Goal: Task Accomplishment & Management: Manage account settings

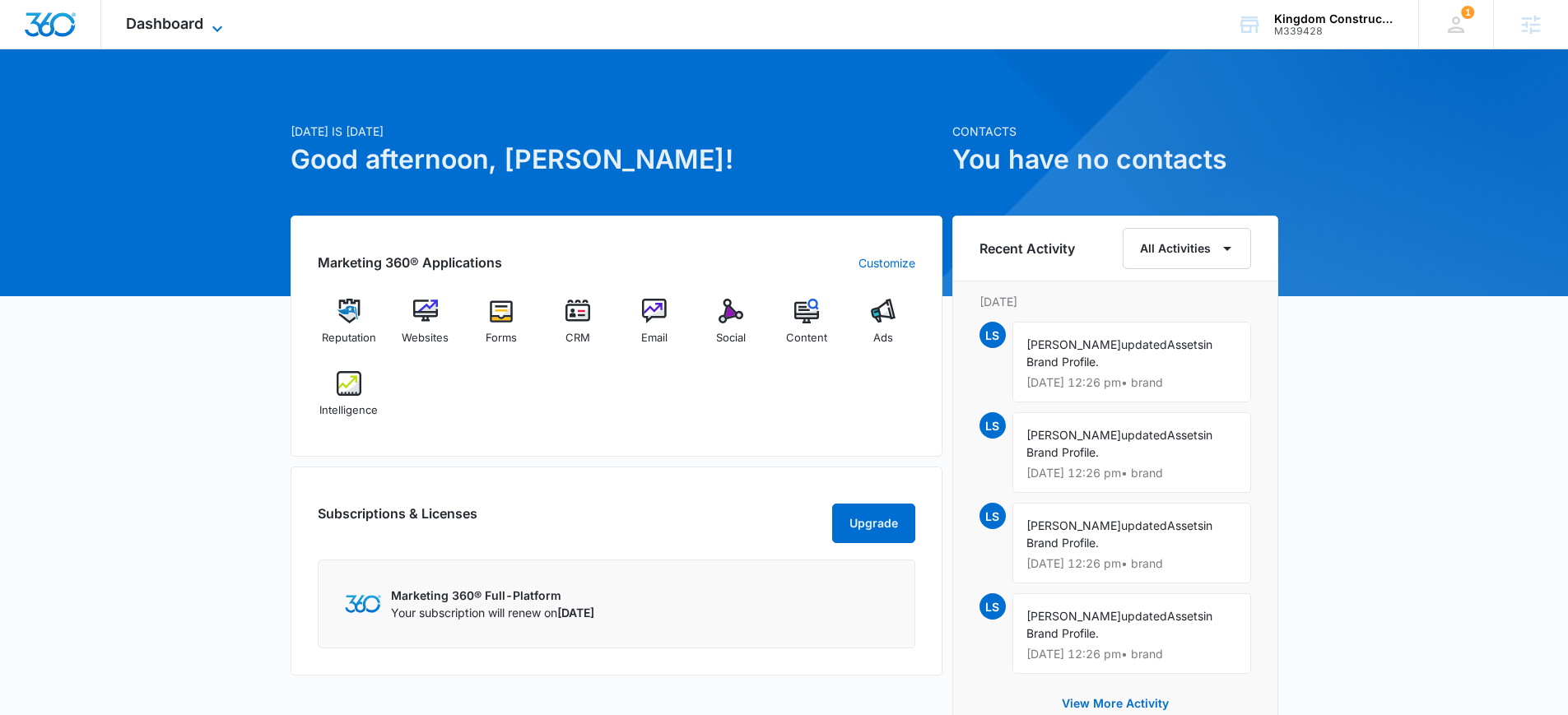
click at [201, 28] on span "Dashboard" at bounding box center [164, 23] width 77 height 18
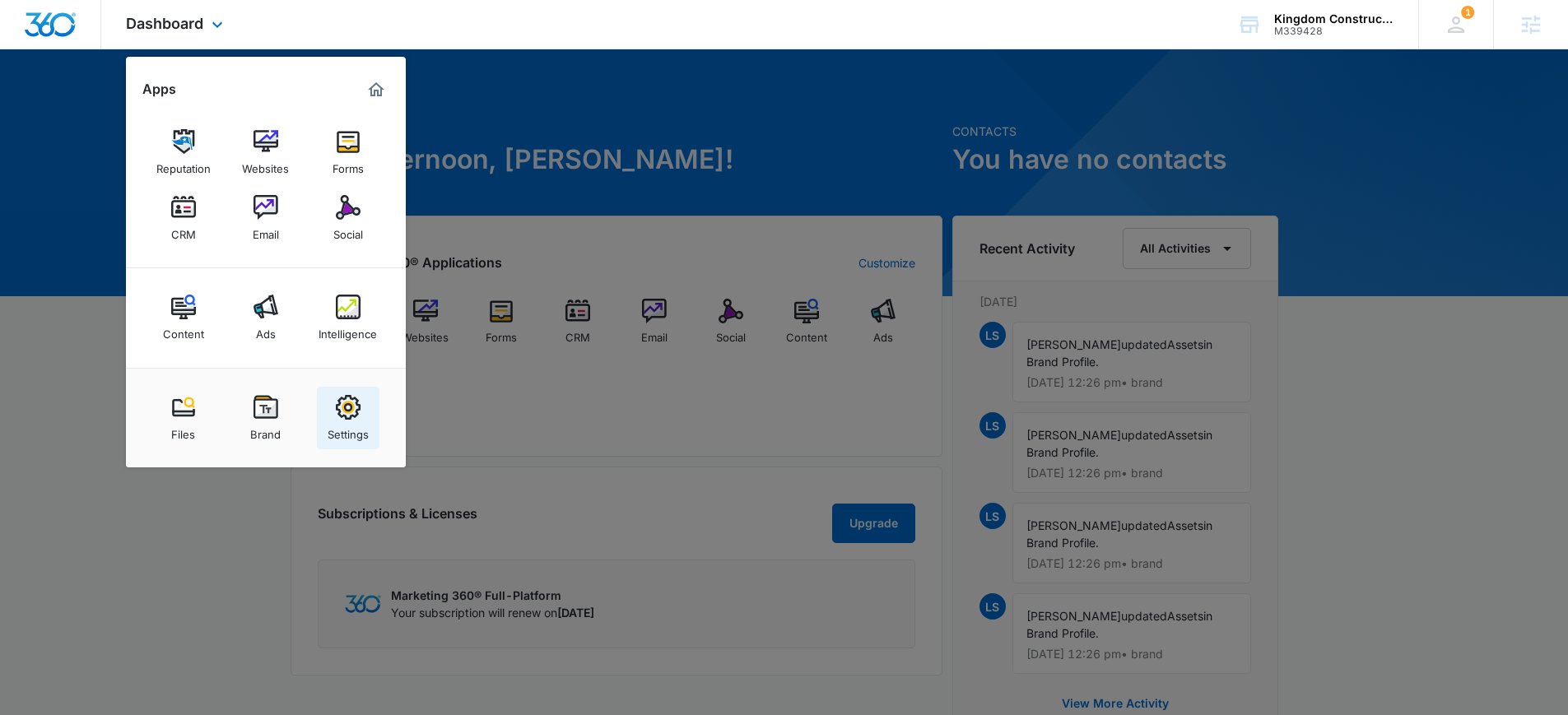
click at [352, 401] on img at bounding box center [348, 407] width 25 height 25
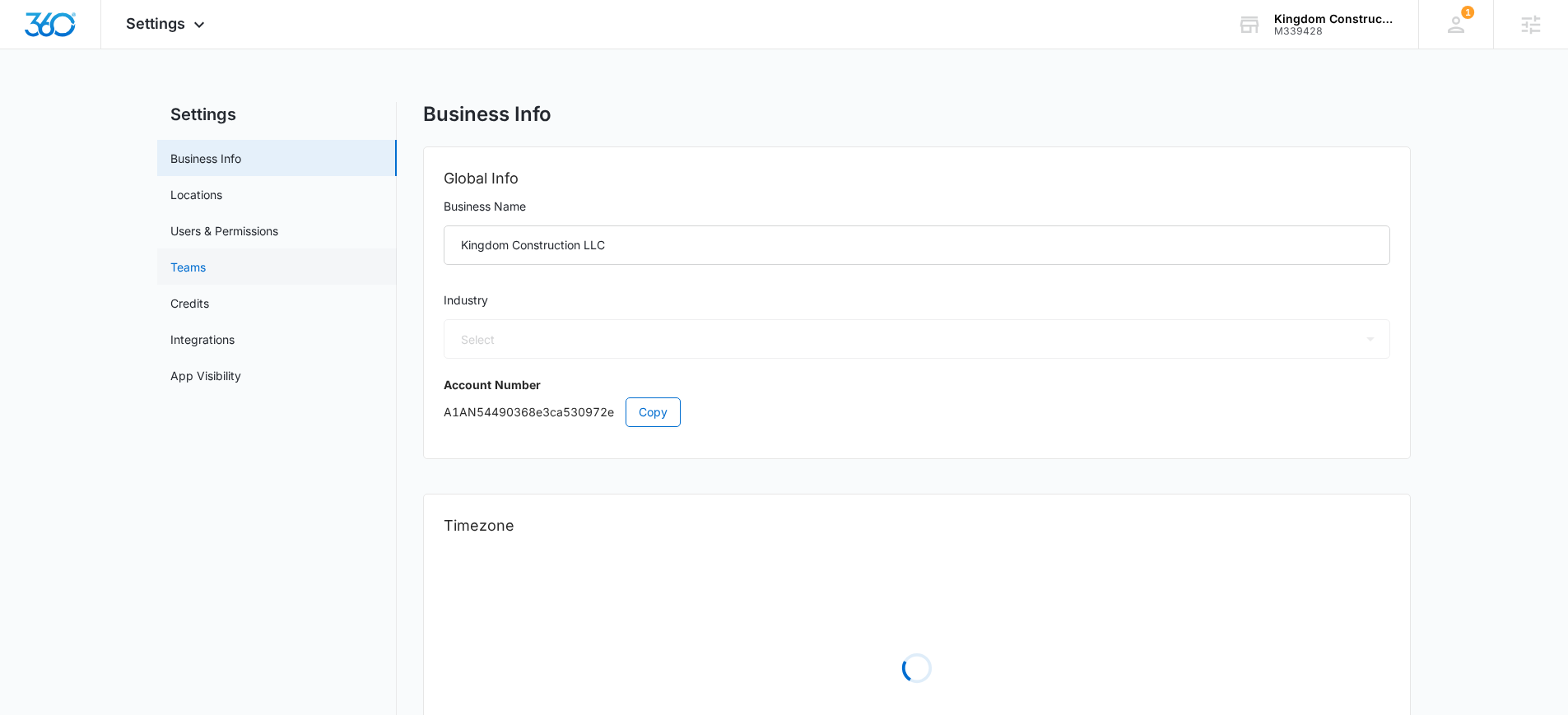
select select "4"
select select "US"
select select "America/Denver"
click at [244, 231] on link "Users & Permissions" at bounding box center [224, 231] width 108 height 18
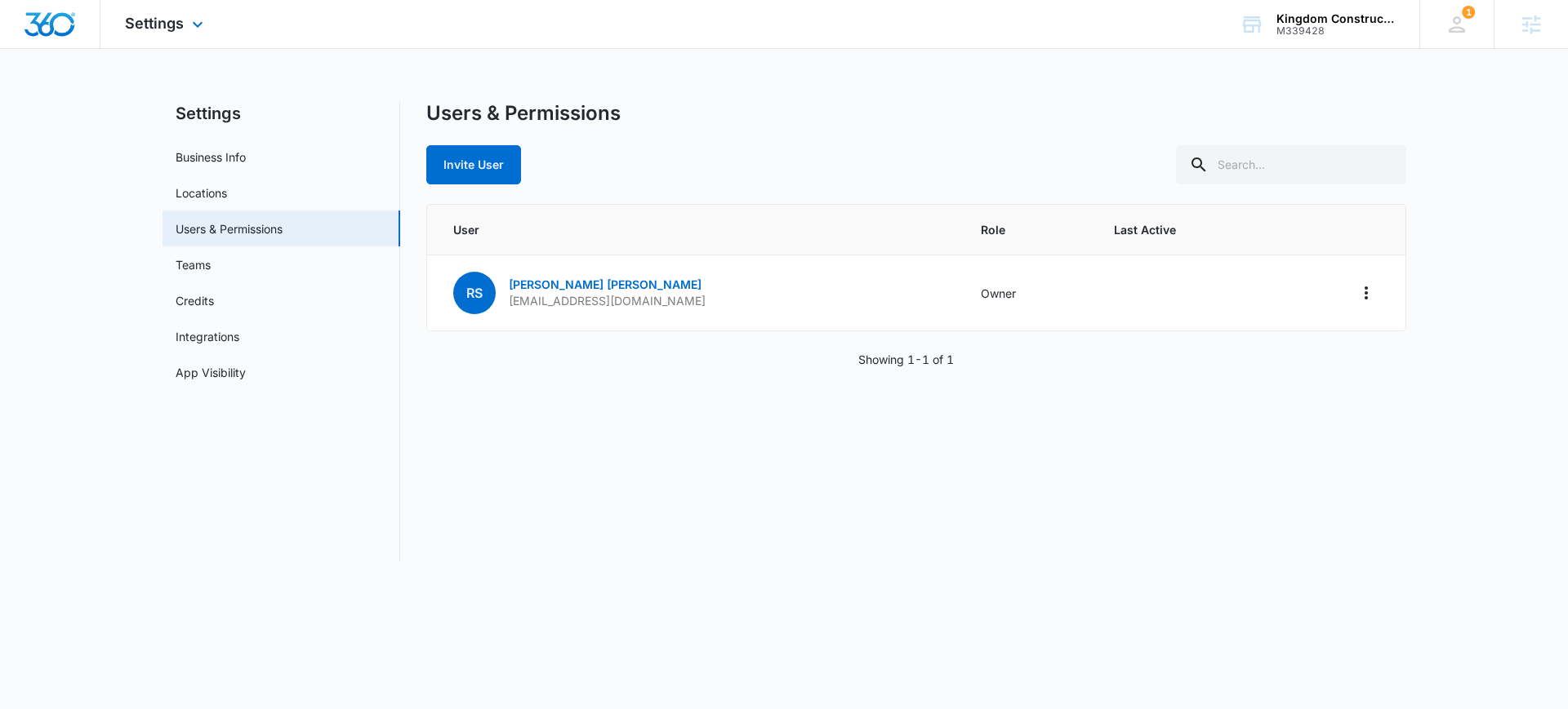
click at [53, 28] on img "Dashboard" at bounding box center [50, 24] width 53 height 25
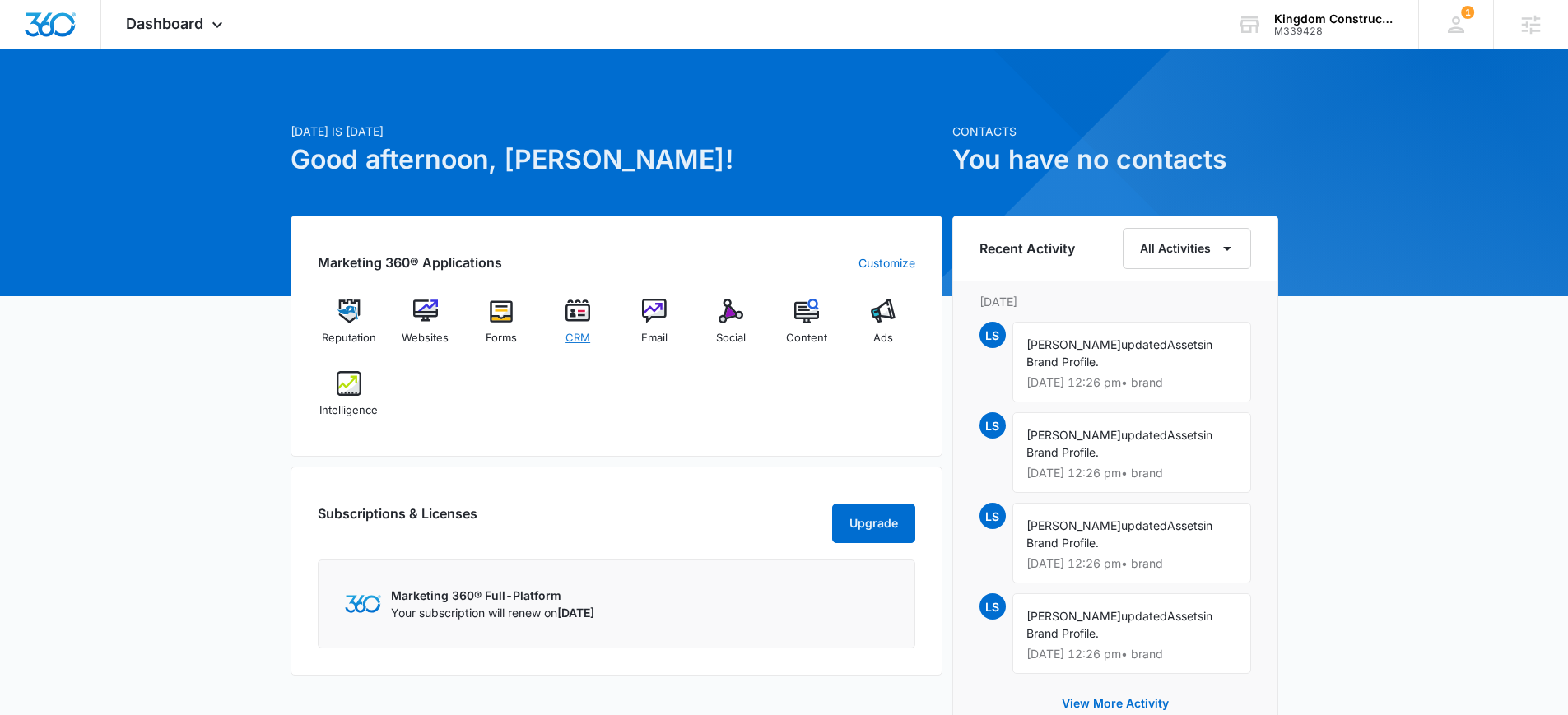
click at [591, 313] on div "CRM" at bounding box center [578, 328] width 63 height 59
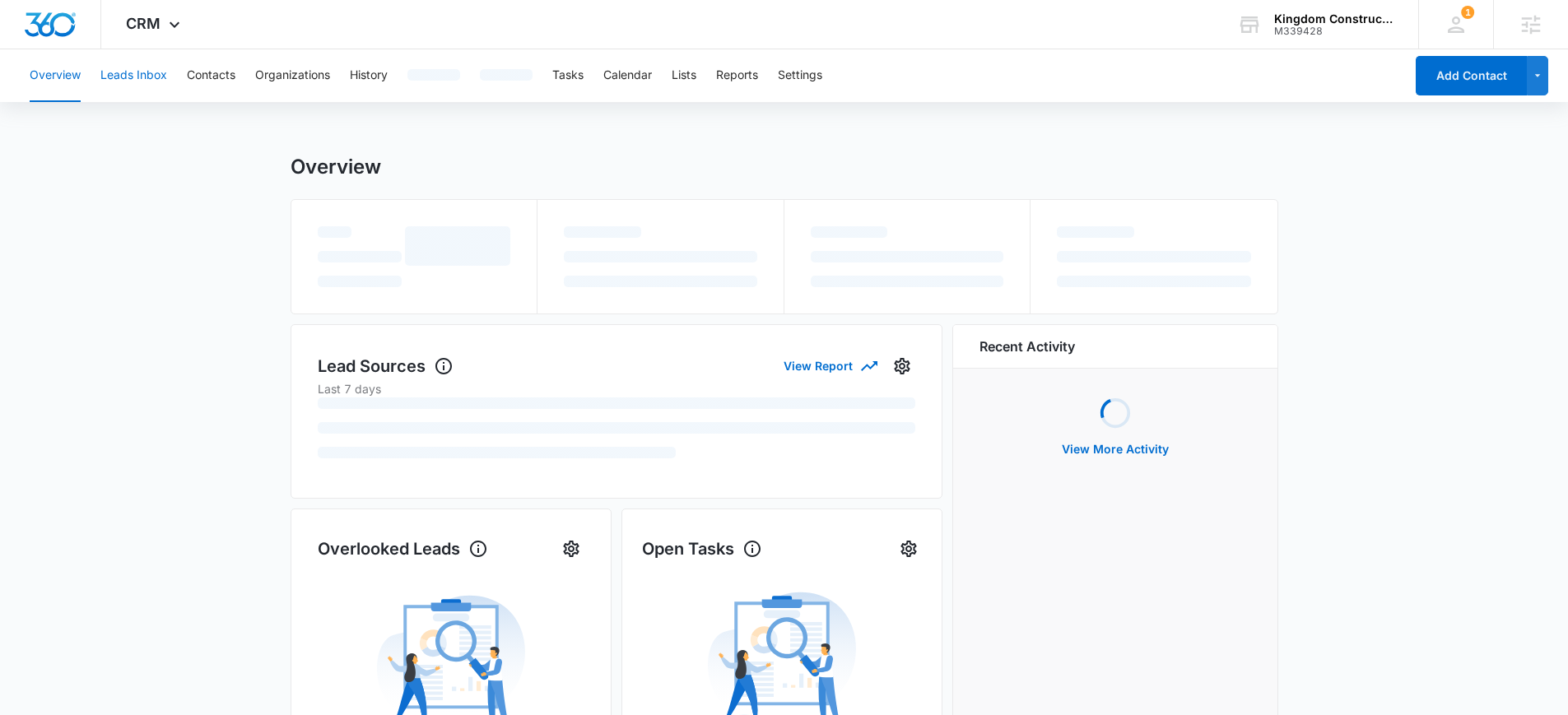
click at [141, 77] on button "Leads Inbox" at bounding box center [134, 75] width 67 height 53
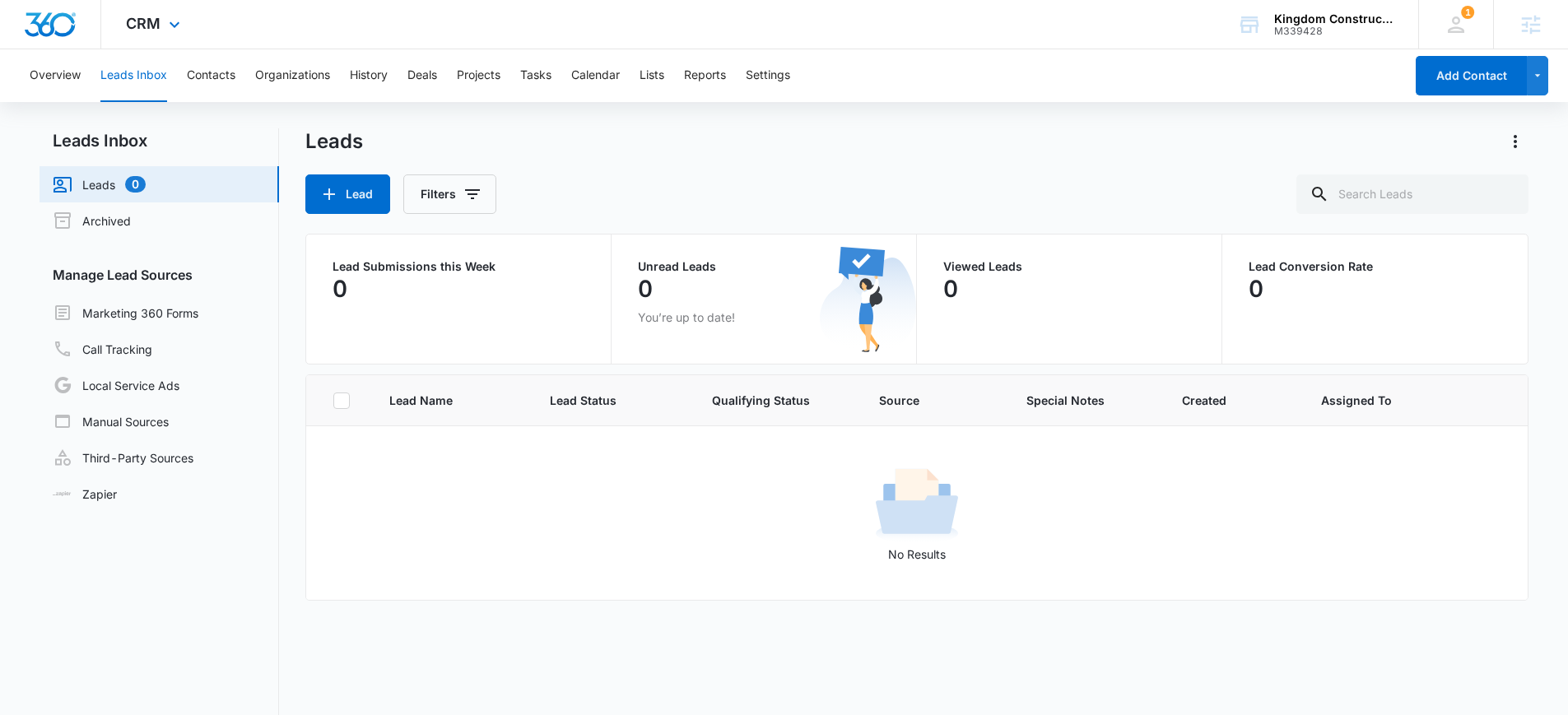
click at [56, 22] on img "Dashboard" at bounding box center [50, 24] width 53 height 25
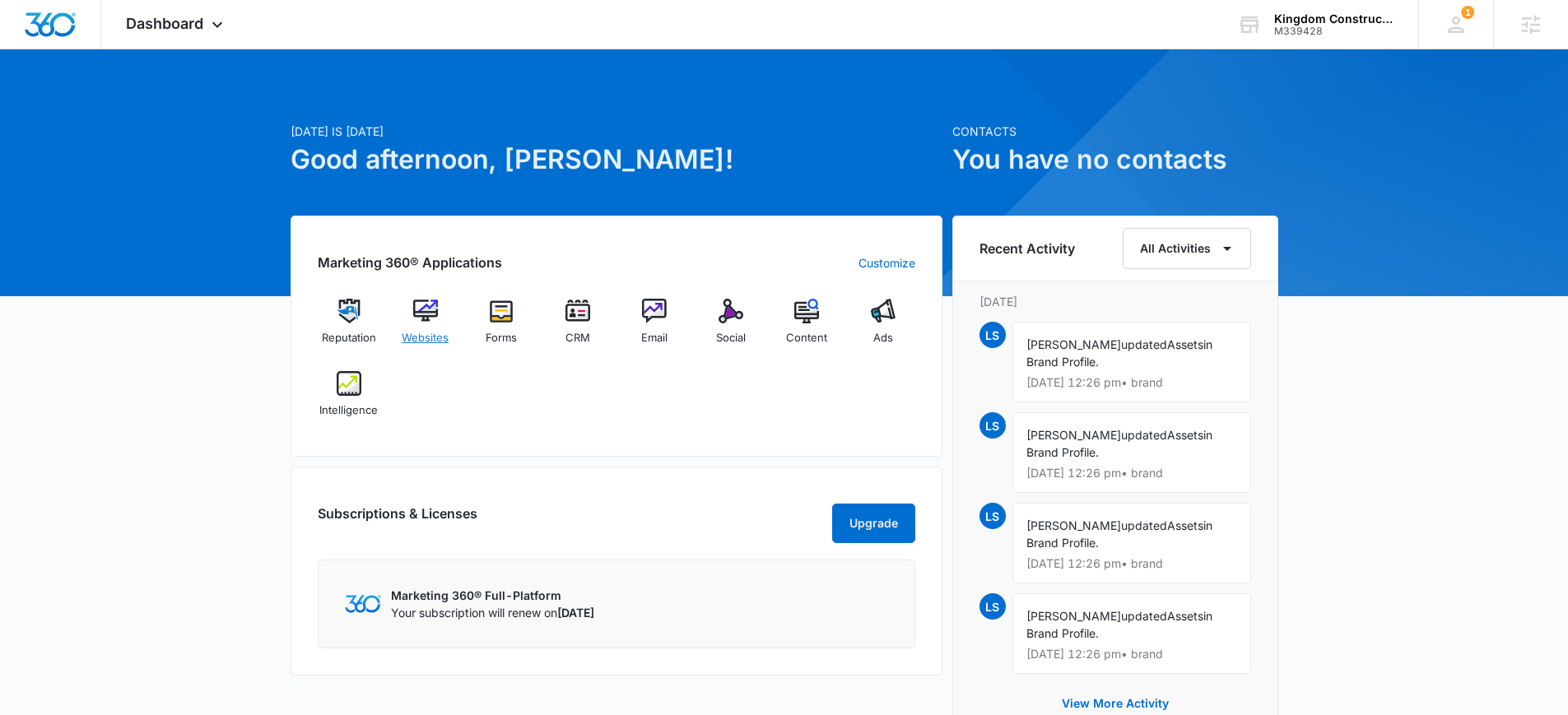
click at [423, 317] on img at bounding box center [426, 311] width 25 height 25
click at [429, 309] on img at bounding box center [426, 311] width 25 height 25
click at [414, 317] on img at bounding box center [426, 311] width 25 height 25
click at [417, 318] on img at bounding box center [426, 311] width 25 height 25
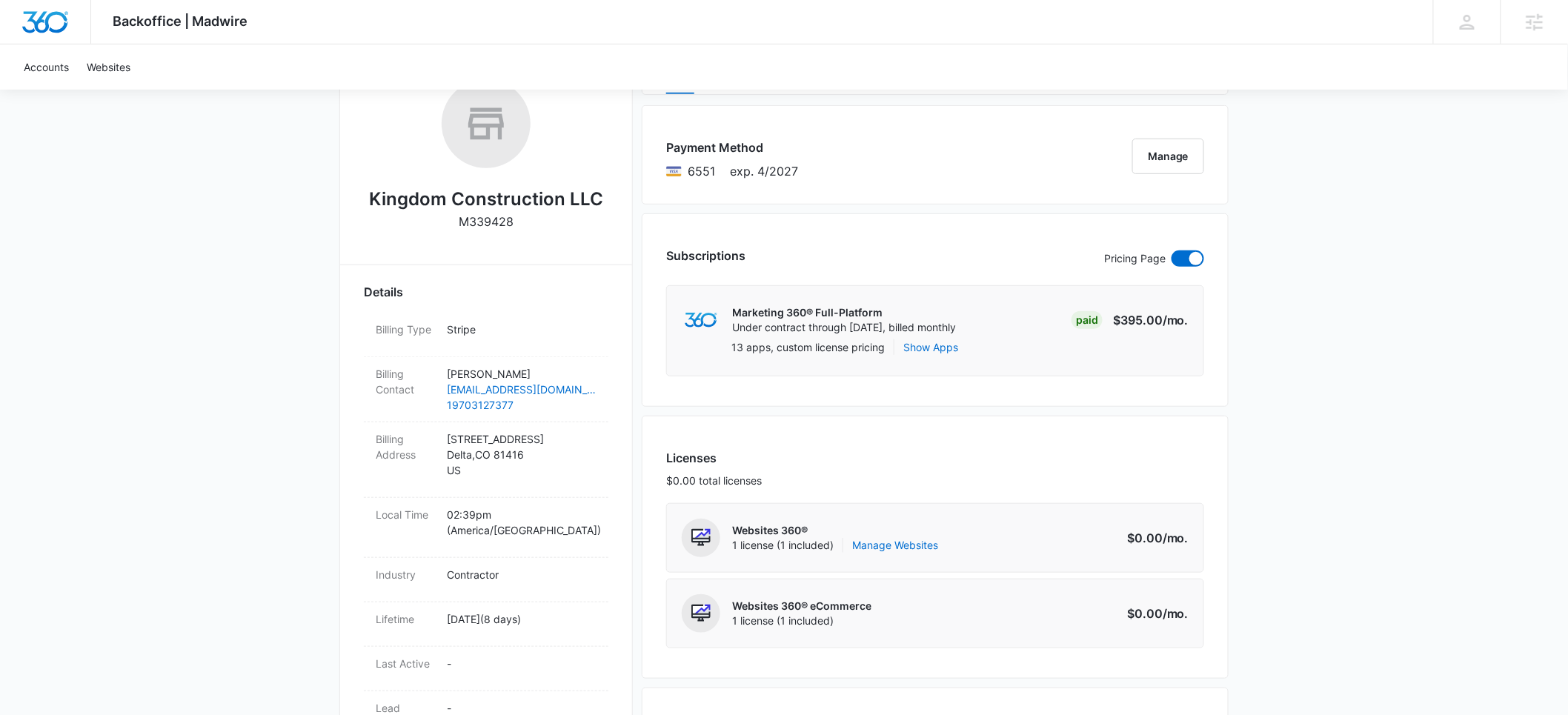
scroll to position [345, 0]
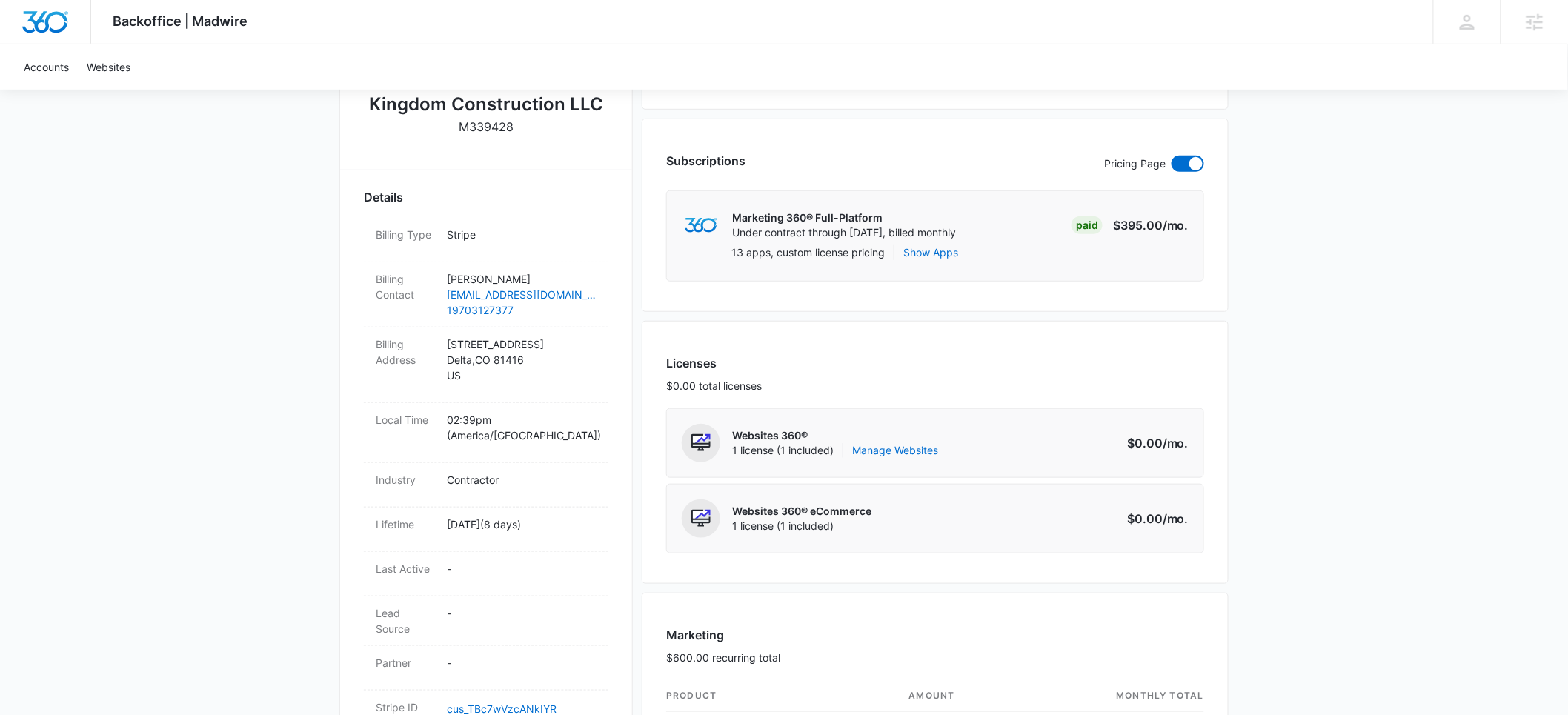
click at [943, 467] on div "Websites 360® 1 license (1 included) Manage Websites Amount $0.00 /mo." at bounding box center [935, 443] width 538 height 70
click at [929, 446] on link "Manage Websites" at bounding box center [895, 451] width 86 height 15
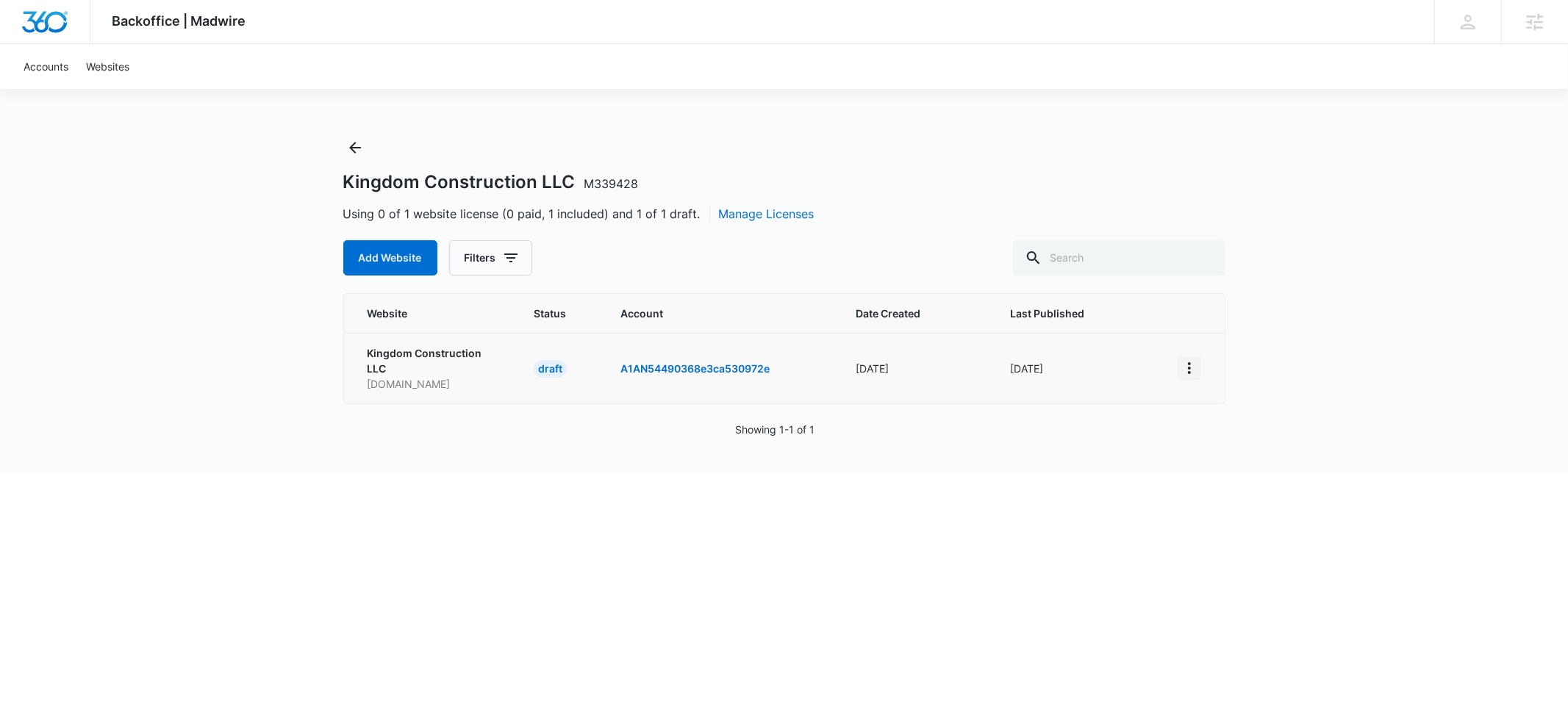
click at [1177, 360] on button "View More" at bounding box center [1189, 368] width 23 height 23
click at [1255, 470] on div "Activate Draft" at bounding box center [1240, 475] width 88 height 10
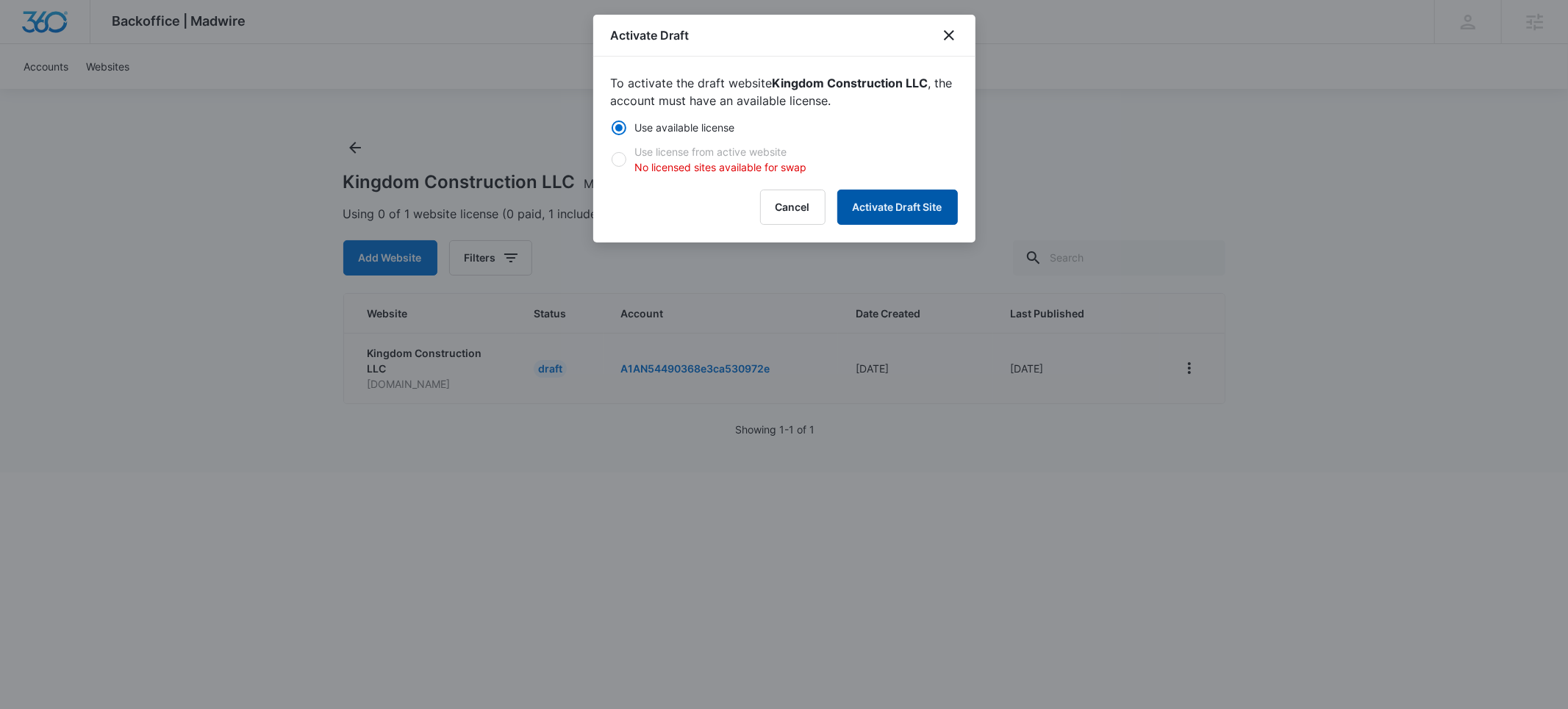
click at [892, 206] on button "Activate Draft Site" at bounding box center [897, 207] width 121 height 35
